Goal: Information Seeking & Learning: Learn about a topic

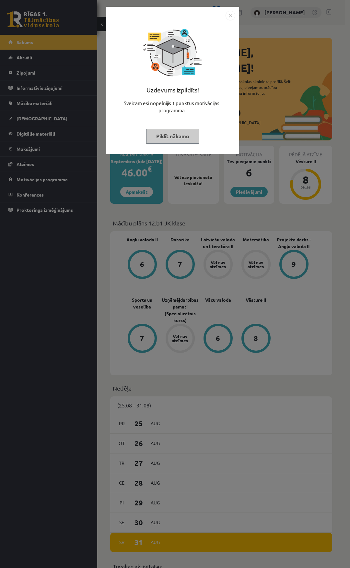
click at [180, 139] on button "Pildīt nākamo" at bounding box center [172, 136] width 53 height 15
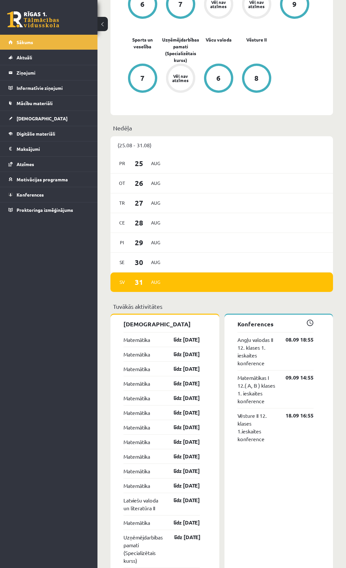
scroll to position [260, 0]
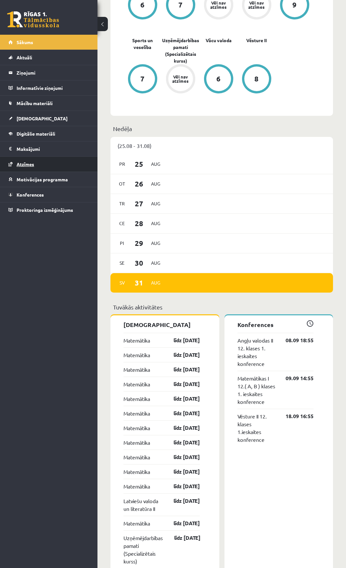
click at [33, 163] on span "Atzīmes" at bounding box center [26, 164] width 18 height 6
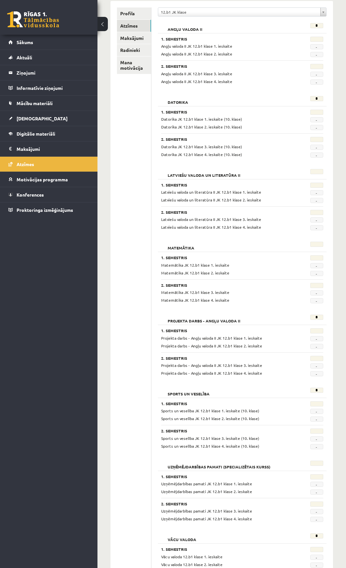
scroll to position [81, 0]
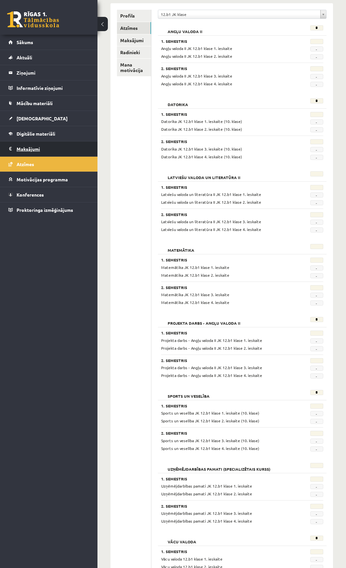
click at [28, 142] on legend "Maksājumi 0" at bounding box center [53, 148] width 73 height 15
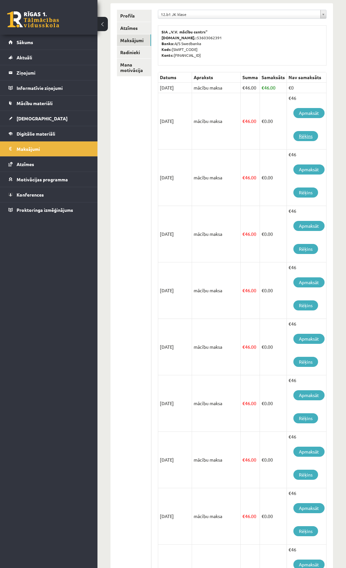
click at [295, 136] on link "Rēķins" at bounding box center [305, 136] width 25 height 10
click at [49, 125] on link "[DEMOGRAPHIC_DATA]" at bounding box center [48, 118] width 81 height 15
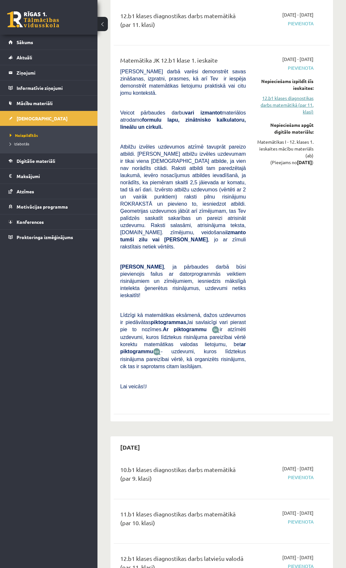
click at [298, 100] on link "12.b1 klases diagnostikas darbs matemātikā (par 11. klasi)" at bounding box center [284, 105] width 58 height 20
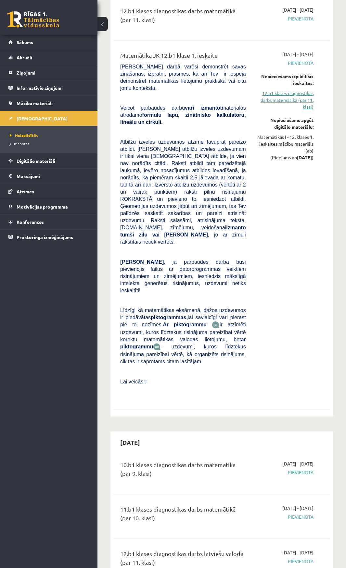
click at [298, 100] on link "12.b1 klases diagnostikas darbs matemātikā (par 11. klasi)" at bounding box center [284, 100] width 58 height 20
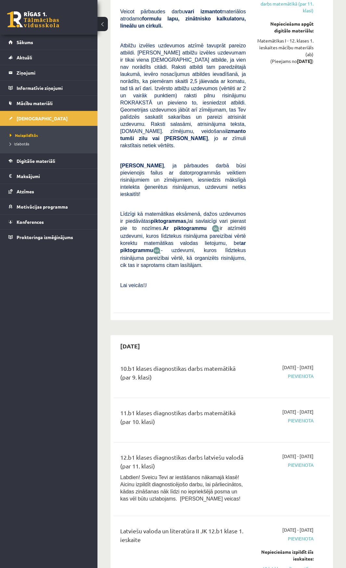
scroll to position [184, 0]
click at [174, 363] on div "10.b1 klases diagnostikas darbs matemātikā (par 9. klasi)" at bounding box center [183, 373] width 126 height 21
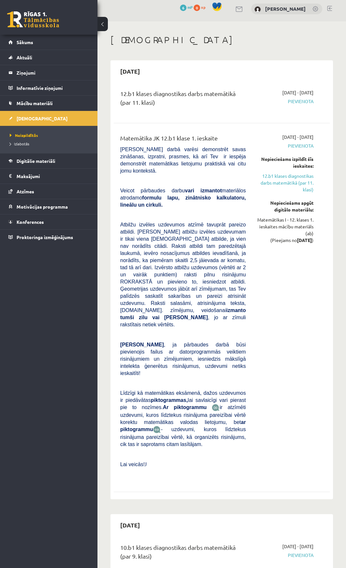
scroll to position [0, 0]
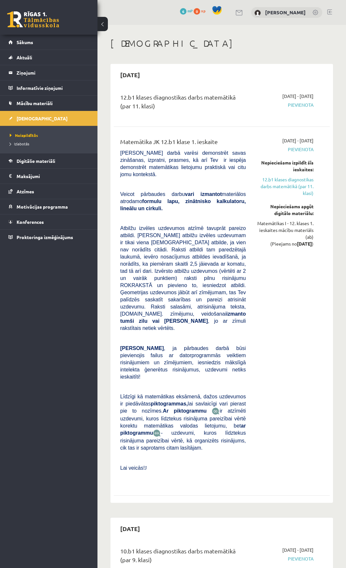
click at [218, 399] on p "Līdzīgi kā matemātikas eksāmenā, dažos uzdevumos ir piedāvātas piktogrammas, la…" at bounding box center [183, 422] width 126 height 59
